Goal: Communication & Community: Answer question/provide support

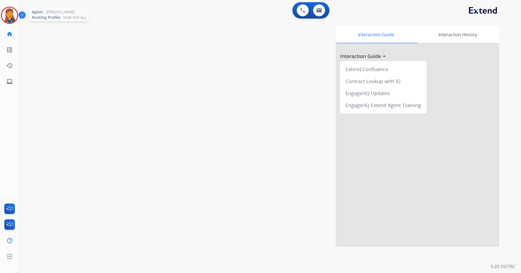
click at [8, 17] on img at bounding box center [9, 15] width 15 height 15
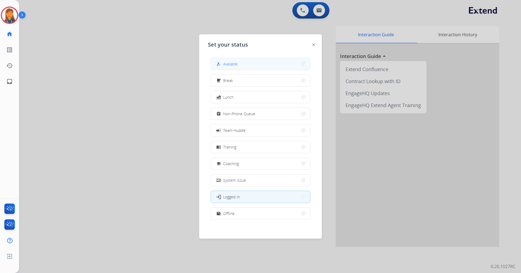
click at [226, 59] on button "how_to_reg Available" at bounding box center [260, 64] width 99 height 12
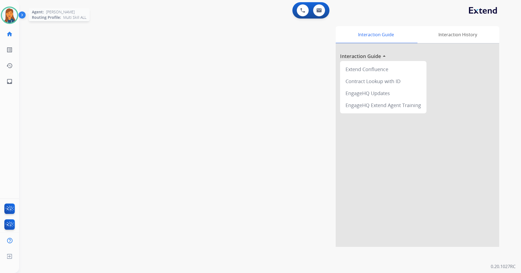
click at [13, 15] on img at bounding box center [9, 15] width 15 height 15
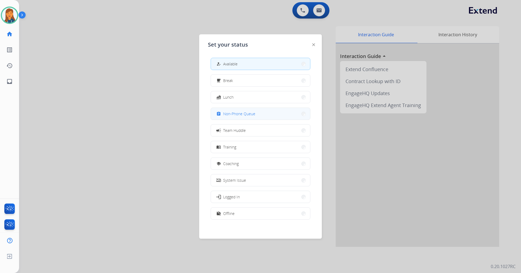
click at [247, 114] on span "Non-Phone Queue" at bounding box center [239, 114] width 32 height 6
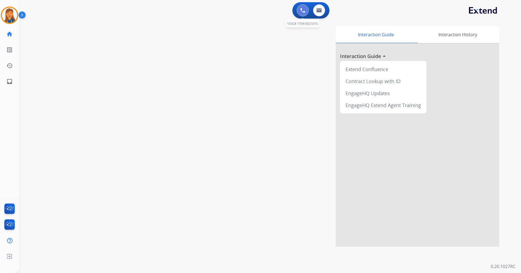
click at [303, 13] on button at bounding box center [303, 10] width 12 height 12
click at [304, 14] on button at bounding box center [303, 10] width 12 height 12
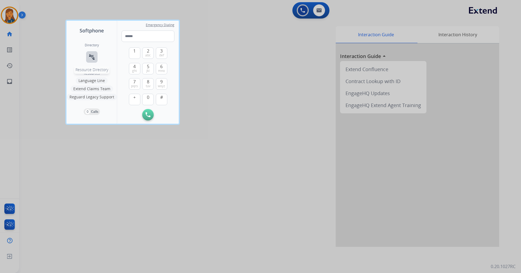
click at [96, 55] on button "connect_without_contact Resource Directory" at bounding box center [91, 56] width 11 height 11
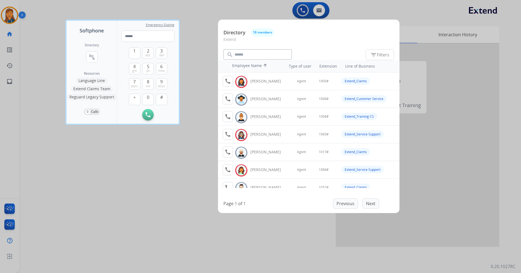
click at [148, 192] on div at bounding box center [260, 136] width 521 height 273
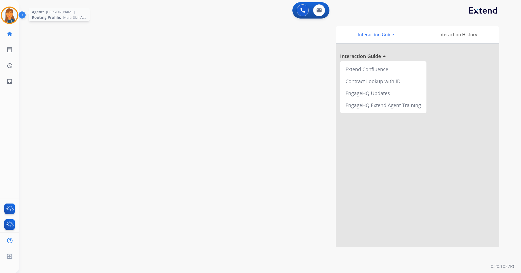
click at [10, 12] on img at bounding box center [9, 15] width 15 height 15
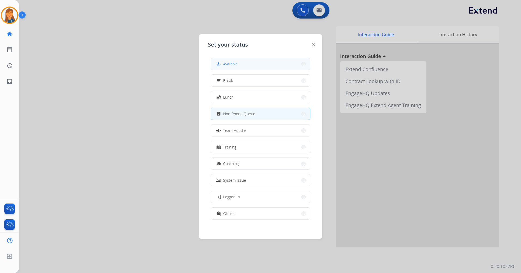
click at [254, 62] on button "how_to_reg Available" at bounding box center [260, 64] width 99 height 12
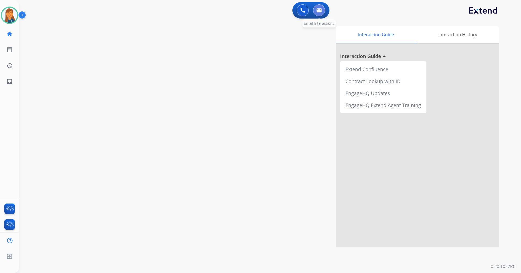
click at [316, 14] on button at bounding box center [319, 10] width 12 height 12
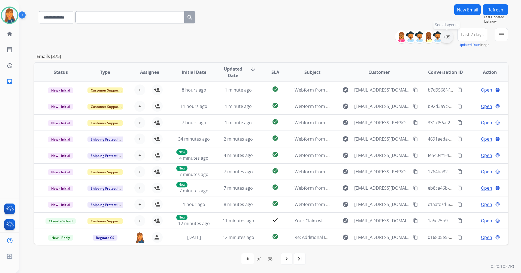
click at [450, 34] on div "+99" at bounding box center [446, 36] width 13 height 13
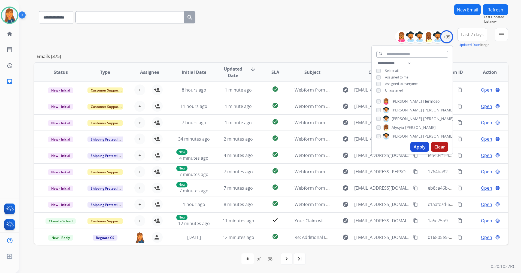
click at [466, 35] on span "Last 7 days" at bounding box center [472, 35] width 23 height 2
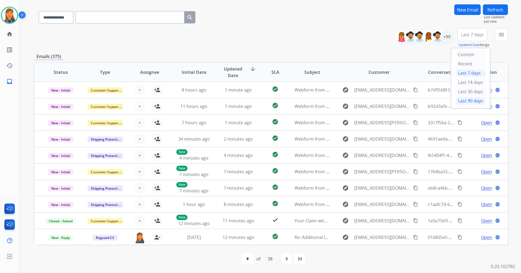
click at [461, 98] on div "Last 90 days" at bounding box center [471, 101] width 30 height 8
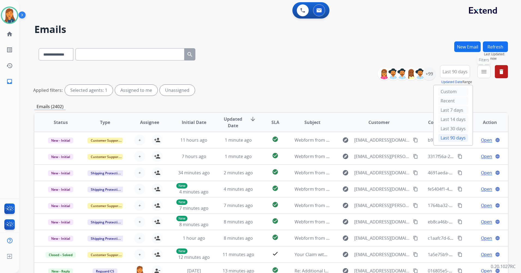
click at [482, 72] on mat-icon "menu" at bounding box center [484, 71] width 7 height 7
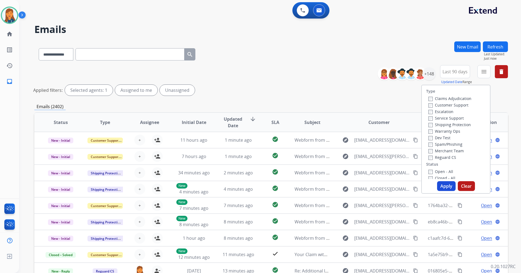
click at [438, 105] on label "Customer Support" at bounding box center [448, 104] width 40 height 5
click at [439, 124] on label "Shipping Protection" at bounding box center [449, 124] width 43 height 5
click at [437, 155] on div "Reguard CS" at bounding box center [449, 157] width 43 height 7
click at [437, 158] on label "Reguard CS" at bounding box center [442, 157] width 28 height 5
click at [430, 172] on label "Open - All" at bounding box center [440, 171] width 25 height 5
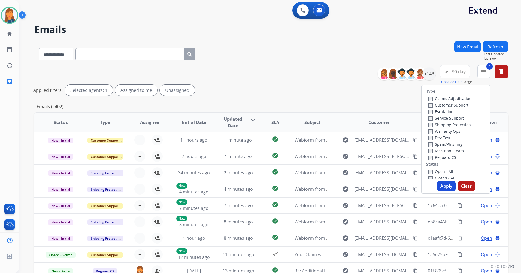
click at [442, 185] on button "Apply" at bounding box center [446, 186] width 19 height 10
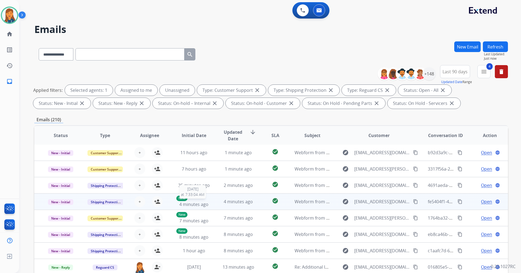
scroll to position [55, 0]
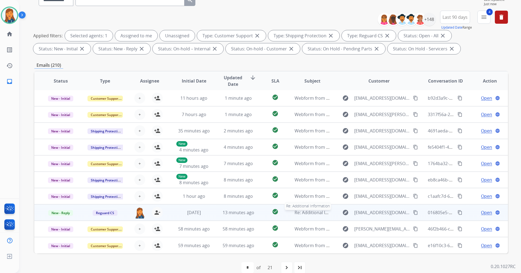
click at [306, 213] on span "Re: Additional Information" at bounding box center [322, 213] width 54 height 6
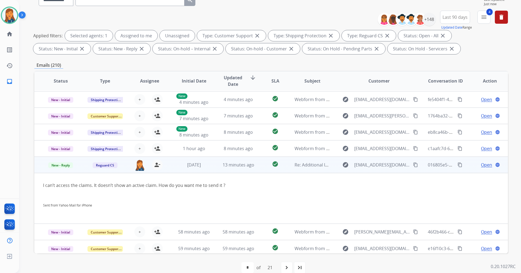
scroll to position [51, 0]
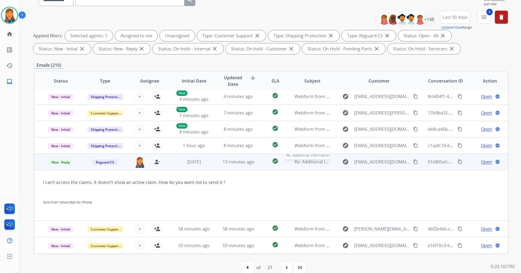
click at [306, 163] on span "Re: Additional Information" at bounding box center [322, 162] width 54 height 6
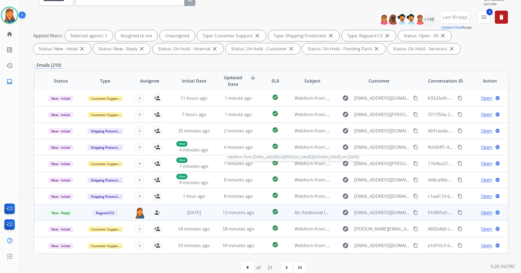
scroll to position [1, 0]
click at [482, 213] on span "Open" at bounding box center [486, 212] width 11 height 7
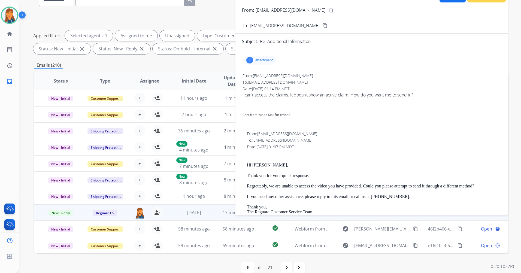
scroll to position [0, 0]
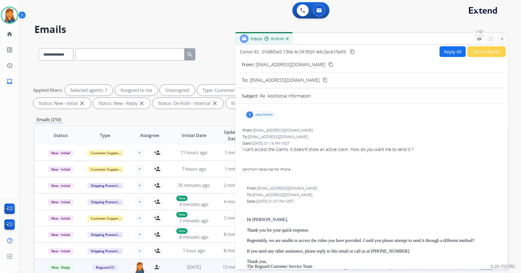
click at [478, 39] on mat-icon "remove_red_eye" at bounding box center [479, 39] width 5 height 5
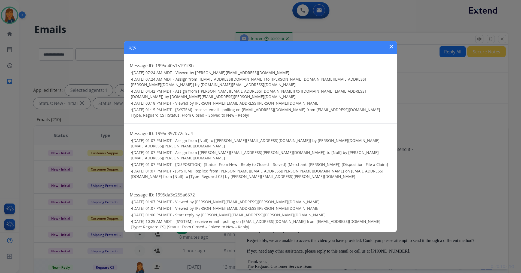
click at [393, 44] on mat-icon "close" at bounding box center [391, 46] width 7 height 7
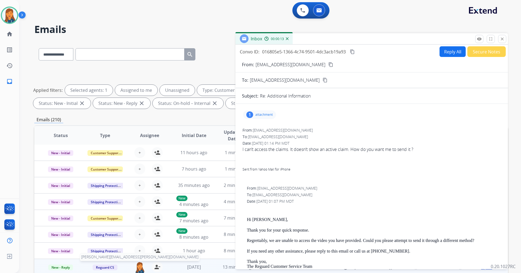
click at [136, 267] on img at bounding box center [139, 267] width 11 height 11
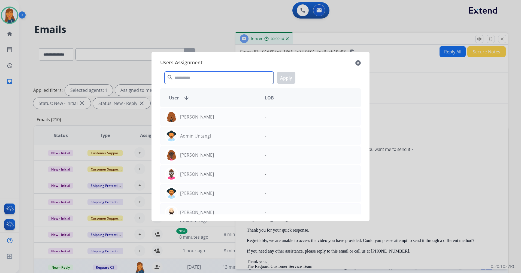
click at [211, 77] on input "text" at bounding box center [219, 78] width 109 height 12
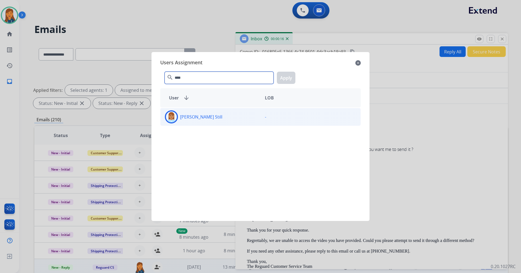
type input "****"
click at [193, 120] on p "Rasheena Still" at bounding box center [201, 117] width 42 height 7
click at [289, 76] on button "Apply" at bounding box center [286, 78] width 19 height 12
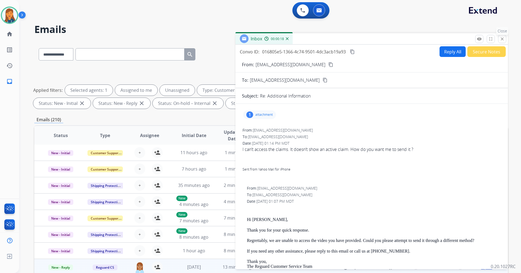
click at [504, 40] on mat-icon "close" at bounding box center [502, 39] width 5 height 5
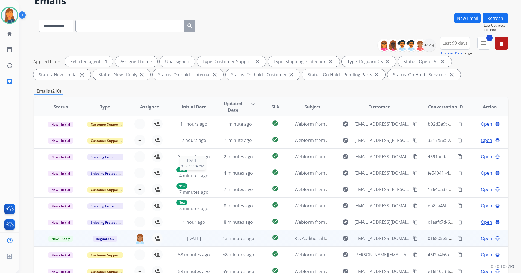
scroll to position [63, 0]
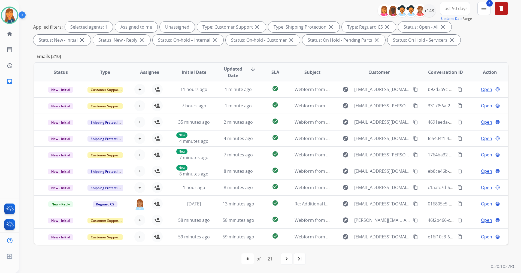
click at [290, 259] on mat-icon "navigate_next" at bounding box center [286, 259] width 7 height 7
select select "*"
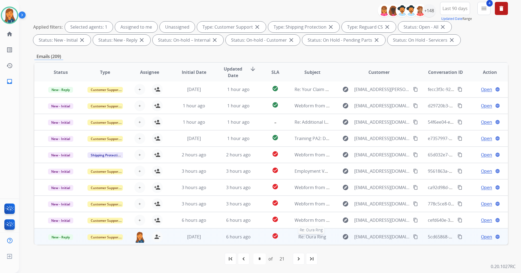
click at [316, 240] on span "Re: Oura Ring" at bounding box center [312, 237] width 28 height 6
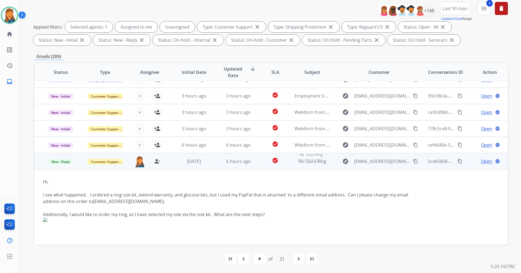
scroll to position [81, 0]
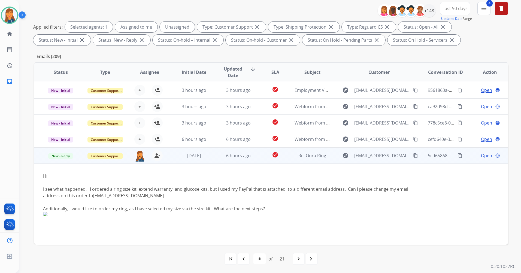
click at [483, 155] on span "Open" at bounding box center [486, 155] width 11 height 7
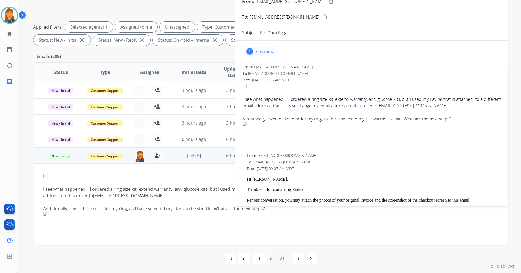
click at [254, 50] on div "1 attachment" at bounding box center [259, 51] width 33 height 9
click at [267, 67] on div at bounding box center [262, 66] width 27 height 19
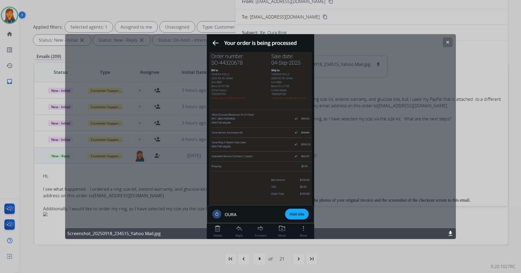
click at [446, 42] on mat-icon "clear" at bounding box center [447, 42] width 5 height 5
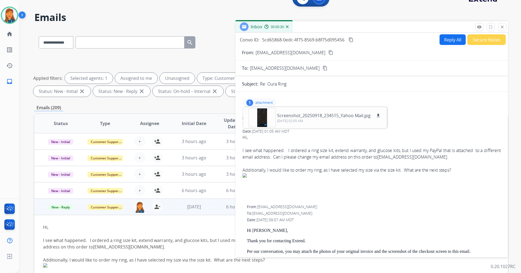
scroll to position [9, 0]
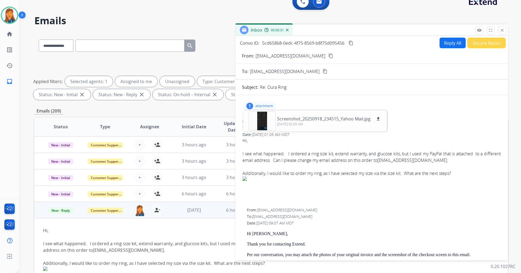
click at [328, 55] on mat-icon "content_copy" at bounding box center [330, 55] width 5 height 5
click at [261, 119] on div at bounding box center [262, 120] width 27 height 19
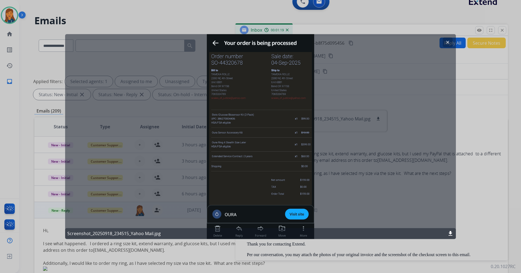
click at [450, 41] on mat-icon "clear" at bounding box center [447, 42] width 5 height 5
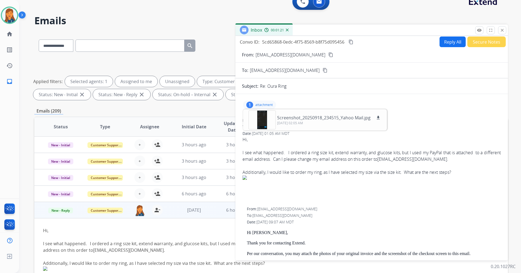
scroll to position [0, 0]
click at [450, 43] on button "Reply All" at bounding box center [453, 43] width 26 height 11
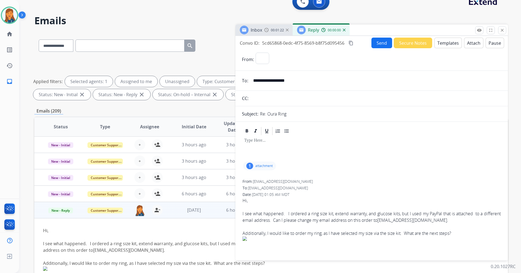
select select "**********"
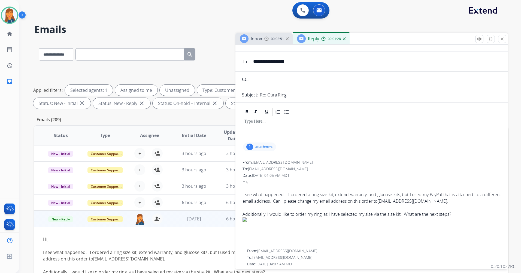
scroll to position [27, 0]
click at [259, 150] on div "1 attachment" at bounding box center [259, 147] width 33 height 9
click at [266, 163] on div at bounding box center [262, 162] width 27 height 19
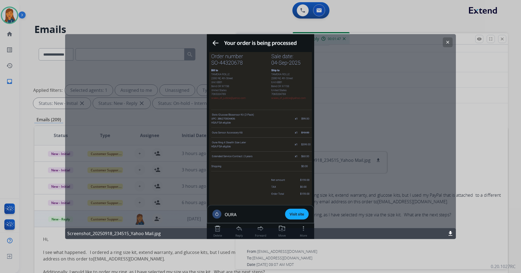
click at [446, 39] on button "clear" at bounding box center [448, 42] width 10 height 10
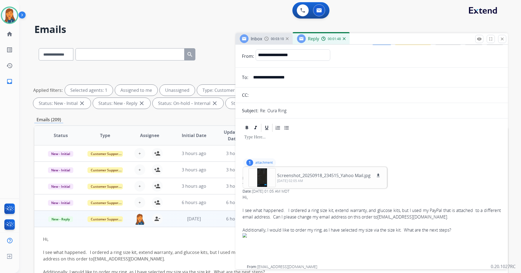
scroll to position [0, 0]
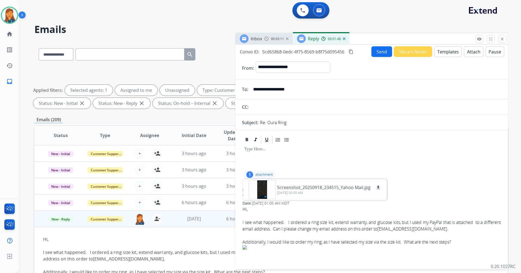
click at [377, 54] on button "Send" at bounding box center [381, 51] width 21 height 11
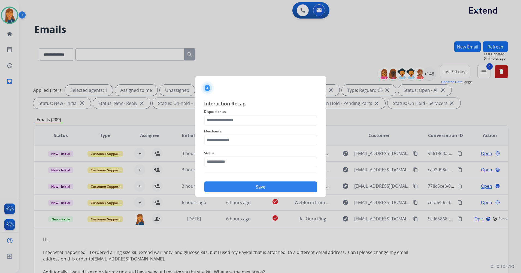
click at [282, 42] on div at bounding box center [260, 136] width 521 height 273
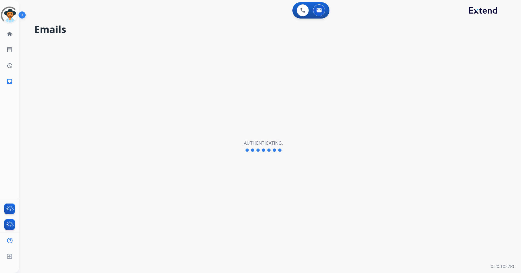
select select "**********"
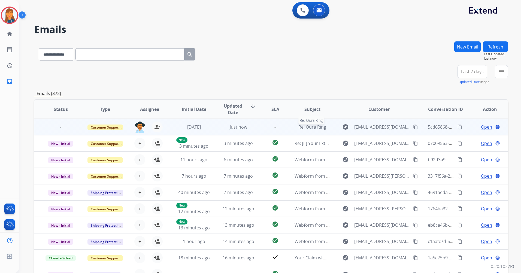
click at [302, 126] on span "Re: Oura Ring" at bounding box center [312, 127] width 28 height 6
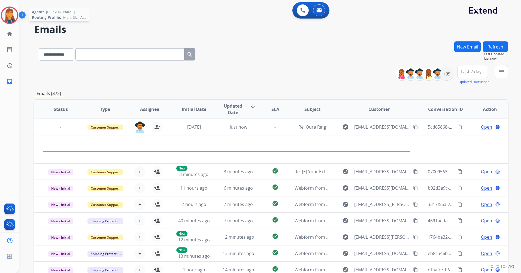
click at [10, 14] on img at bounding box center [9, 15] width 15 height 15
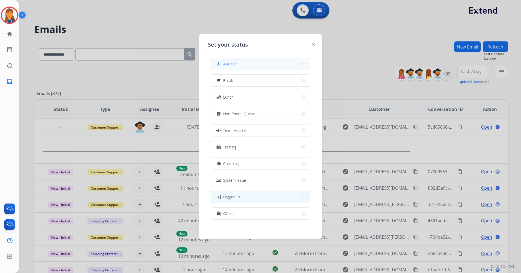
click at [235, 63] on span "Available" at bounding box center [230, 64] width 14 height 6
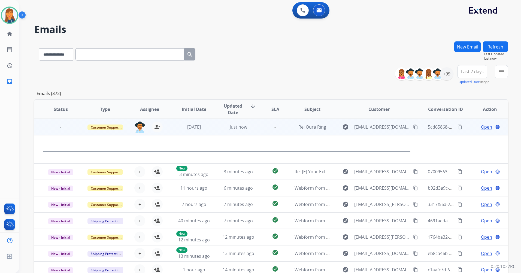
click at [481, 127] on span "Open" at bounding box center [486, 127] width 11 height 7
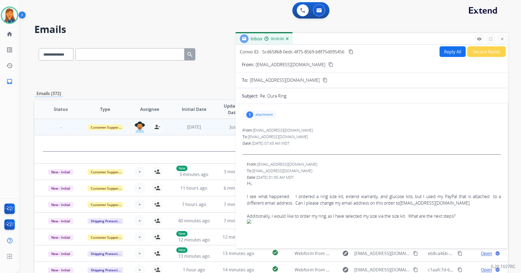
click at [445, 52] on button "Reply All" at bounding box center [453, 51] width 26 height 11
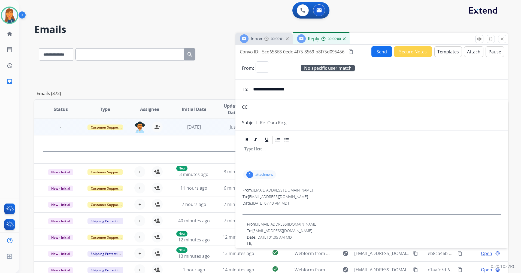
select select "**********"
click at [438, 55] on button "Templates" at bounding box center [448, 51] width 28 height 11
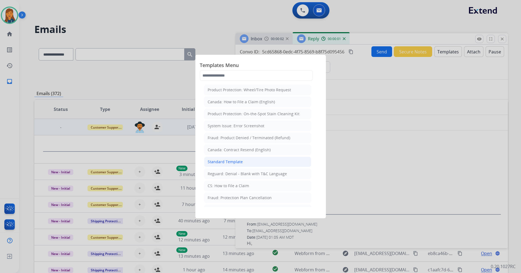
click at [219, 162] on div "Standard Template" at bounding box center [225, 161] width 35 height 5
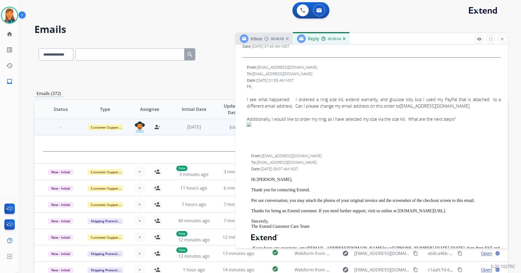
scroll to position [382, 0]
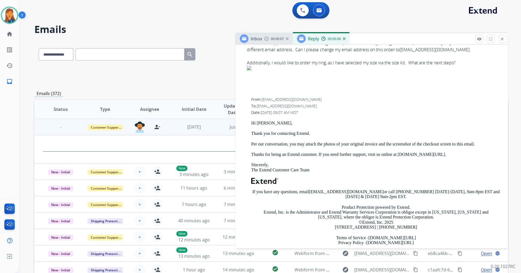
click at [264, 123] on p "Hi [PERSON_NAME]," at bounding box center [376, 123] width 250 height 5
copy p "[PERSON_NAME]"
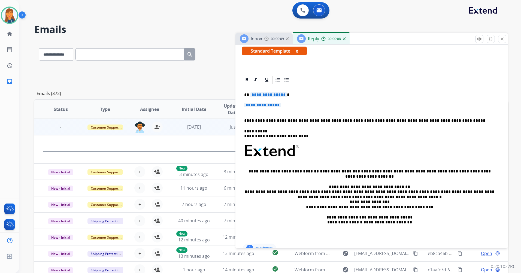
scroll to position [0, 0]
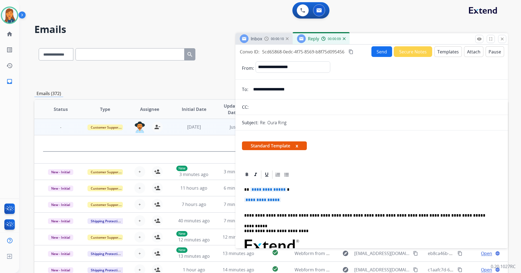
click at [264, 188] on span "**********" at bounding box center [268, 189] width 37 height 5
paste div
drag, startPoint x: 265, startPoint y: 199, endPoint x: 264, endPoint y: 191, distance: 7.7
click at [265, 200] on span "**********" at bounding box center [262, 200] width 37 height 5
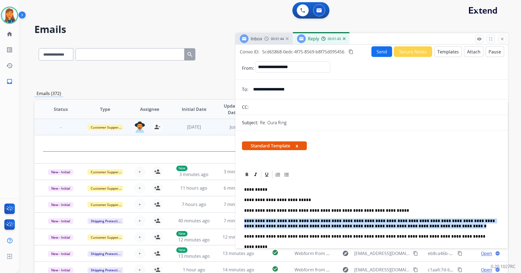
drag, startPoint x: 402, startPoint y: 227, endPoint x: 243, endPoint y: 222, distance: 159.0
click at [243, 222] on div "**********" at bounding box center [371, 269] width 259 height 179
copy p "**********"
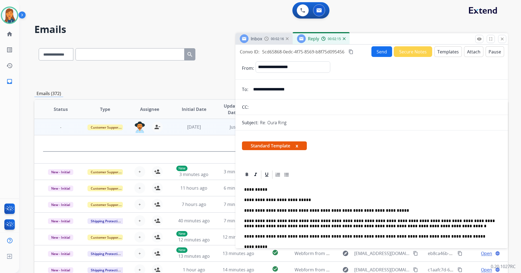
click at [323, 222] on p "**********" at bounding box center [369, 224] width 251 height 10
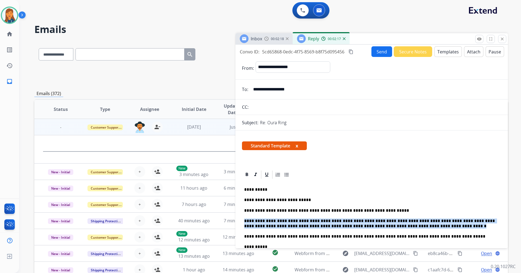
drag, startPoint x: 400, startPoint y: 226, endPoint x: 243, endPoint y: 221, distance: 156.8
click at [243, 221] on div "**********" at bounding box center [371, 269] width 259 height 179
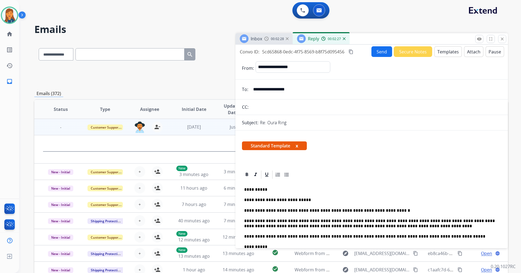
scroll to position [55, 0]
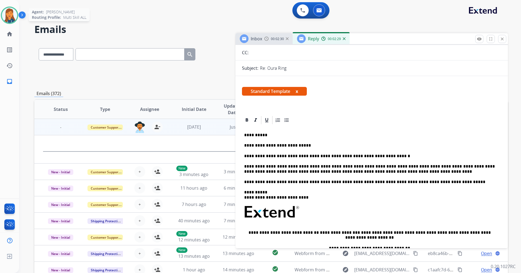
click at [13, 15] on img at bounding box center [9, 15] width 15 height 15
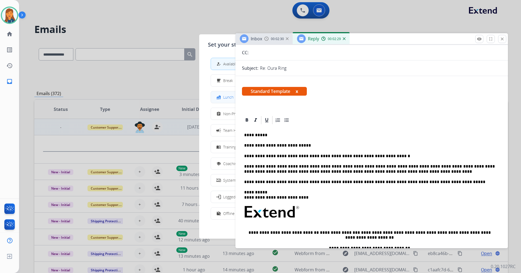
click at [223, 97] on div "fastfood" at bounding box center [219, 97] width 8 height 7
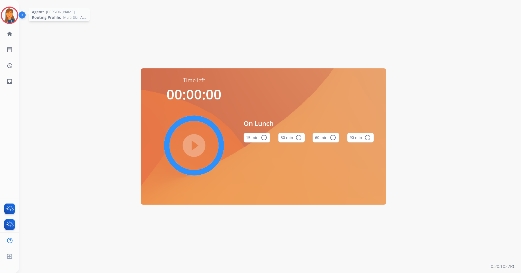
click at [9, 14] on img at bounding box center [9, 15] width 15 height 15
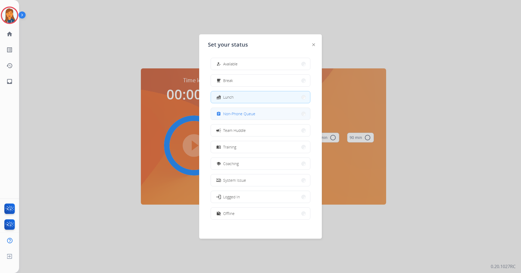
click at [237, 115] on span "Non-Phone Queue" at bounding box center [239, 114] width 32 height 6
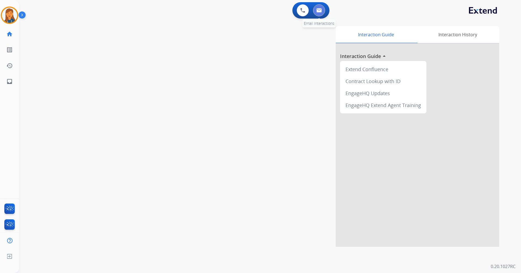
click at [318, 13] on button at bounding box center [319, 10] width 12 height 12
select select "**********"
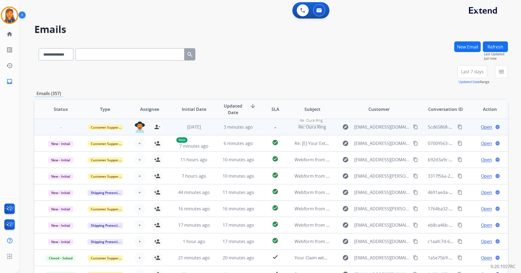
click at [309, 128] on span "Re: Oura Ring" at bounding box center [312, 127] width 28 height 6
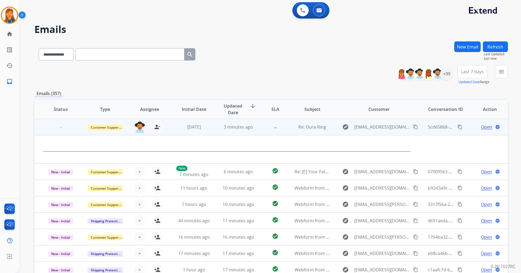
click at [482, 126] on span "Open" at bounding box center [486, 127] width 11 height 7
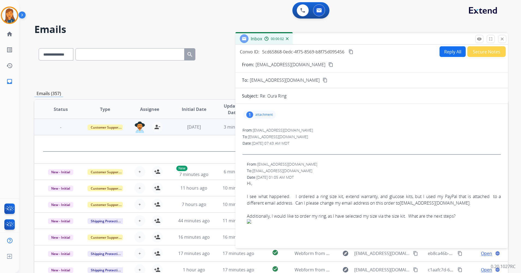
click at [448, 51] on button "Reply All" at bounding box center [453, 51] width 26 height 11
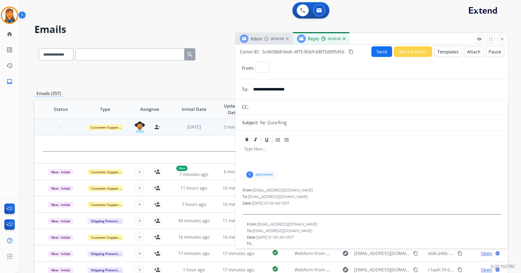
select select "**********"
click at [445, 54] on button "Templates" at bounding box center [448, 51] width 28 height 11
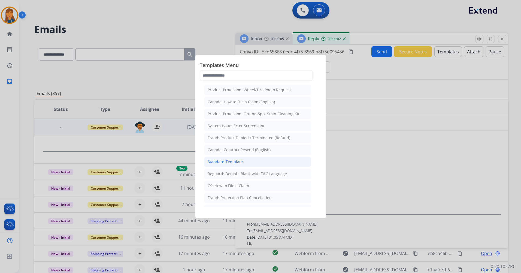
click at [225, 161] on div "Standard Template" at bounding box center [225, 161] width 35 height 5
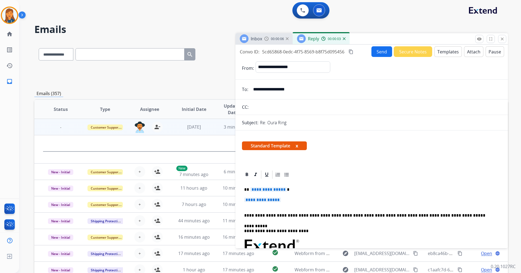
click at [255, 193] on div "**********" at bounding box center [371, 259] width 259 height 158
click at [256, 188] on span "**********" at bounding box center [268, 189] width 37 height 5
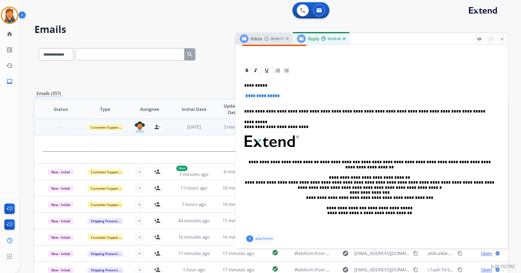
scroll to position [55, 0]
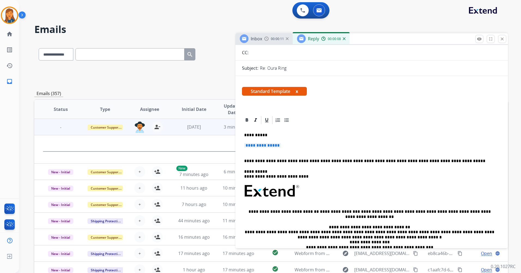
click at [264, 144] on span "**********" at bounding box center [262, 145] width 37 height 5
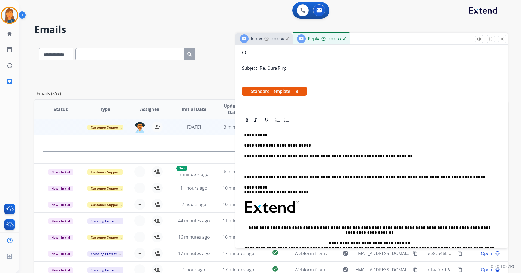
click at [253, 169] on p at bounding box center [371, 166] width 255 height 5
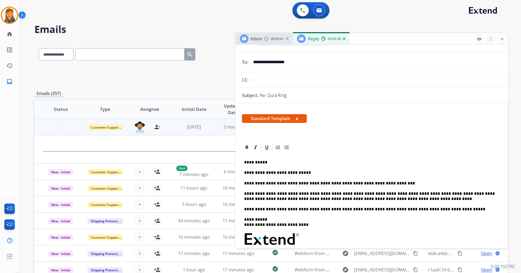
scroll to position [0, 0]
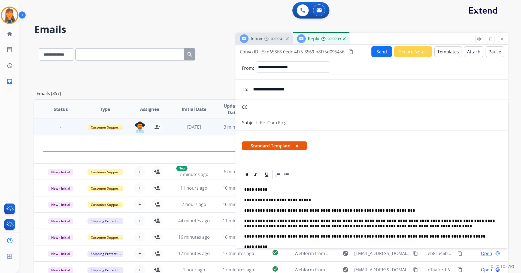
click at [374, 50] on button "Send" at bounding box center [381, 51] width 21 height 11
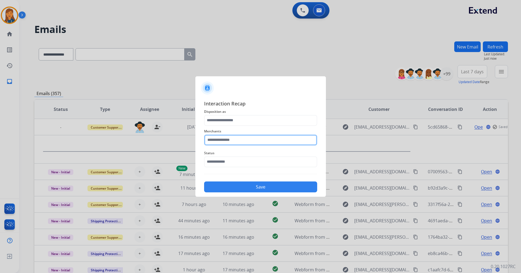
click at [228, 141] on input "text" at bounding box center [260, 140] width 113 height 11
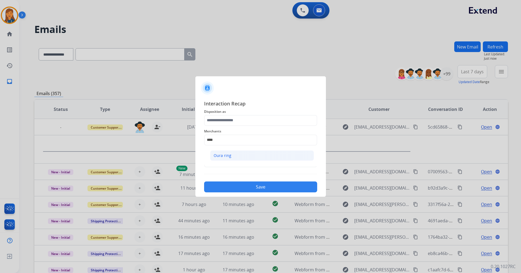
click at [227, 154] on div "Oura ring" at bounding box center [223, 155] width 18 height 5
type input "*********"
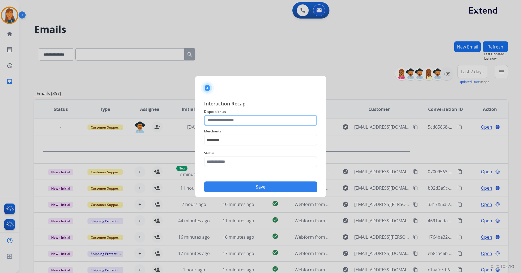
click at [220, 124] on input "text" at bounding box center [260, 120] width 113 height 11
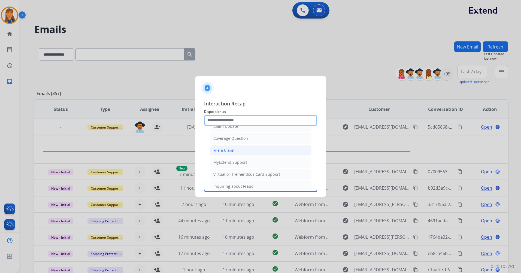
scroll to position [85, 0]
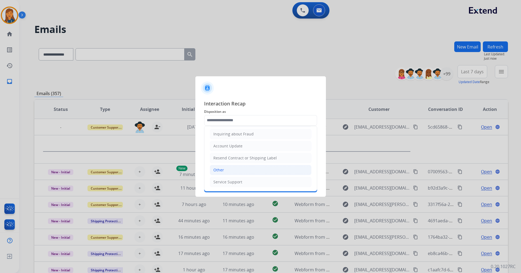
click at [220, 171] on div "Other" at bounding box center [218, 169] width 11 height 5
type input "*****"
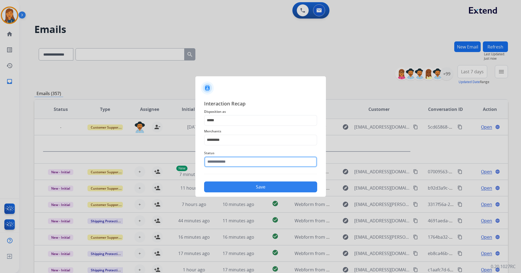
click at [218, 162] on input "text" at bounding box center [260, 161] width 113 height 11
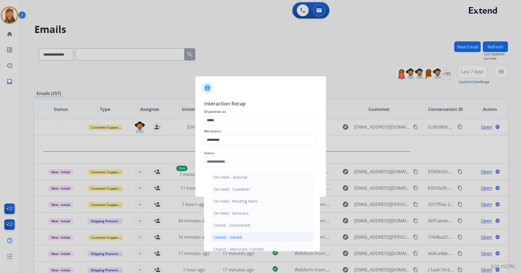
click at [226, 239] on div "Closed – Solved" at bounding box center [228, 237] width 28 height 5
type input "**********"
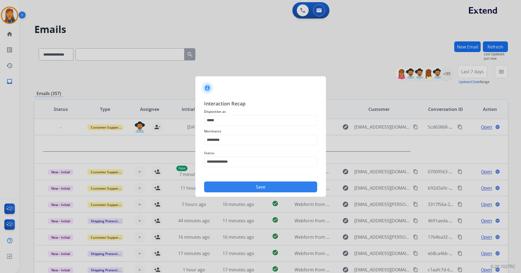
click at [232, 184] on button "Save" at bounding box center [260, 187] width 113 height 11
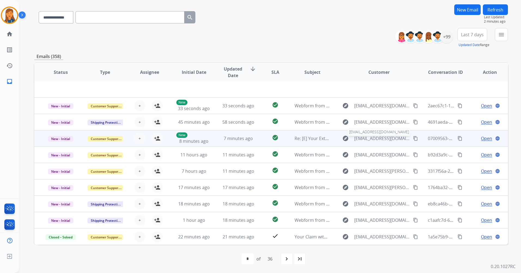
scroll to position [0, 0]
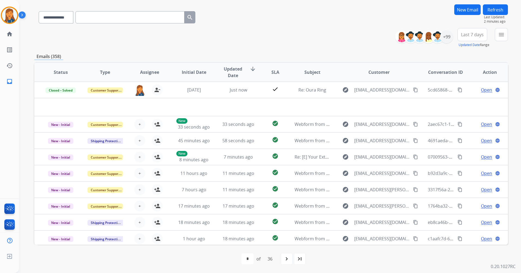
click at [473, 34] on span "Last 7 days" at bounding box center [472, 35] width 23 height 2
click at [462, 103] on div "Last 90 days" at bounding box center [471, 101] width 30 height 8
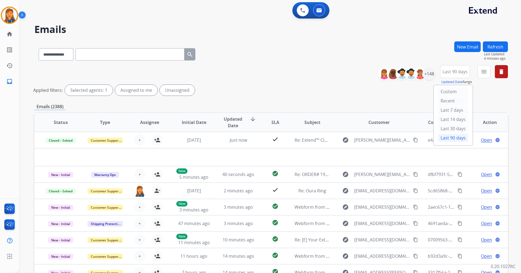
click at [484, 69] on mat-icon "menu" at bounding box center [484, 71] width 7 height 7
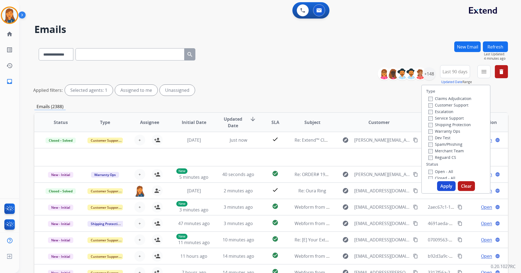
click at [298, 92] on div "Applied filters: Selected agents: 1 Assigned to me Unassigned" at bounding box center [270, 90] width 474 height 11
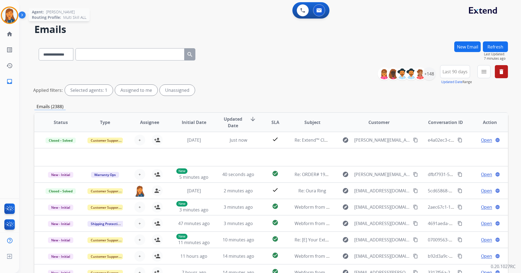
click at [7, 20] on img at bounding box center [9, 15] width 15 height 15
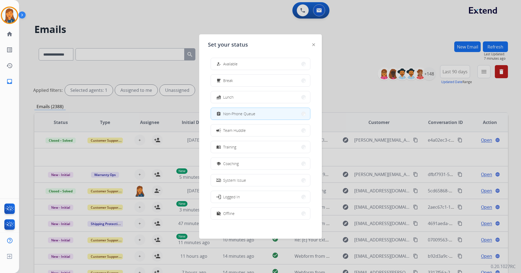
click at [22, 127] on div at bounding box center [260, 136] width 521 height 273
